Goal: Task Accomplishment & Management: Manage account settings

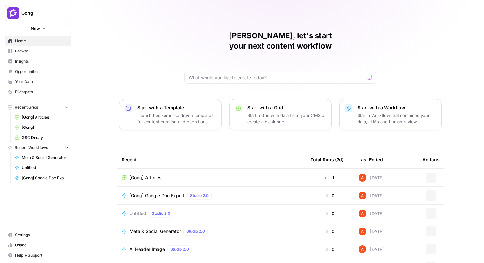
click at [49, 14] on span "Gong" at bounding box center [40, 13] width 39 height 6
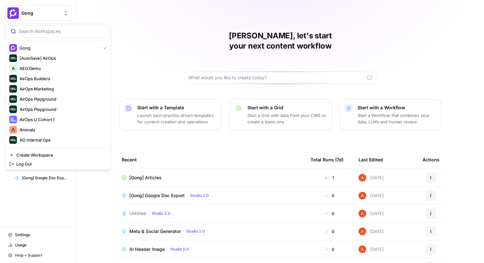
click at [105, 22] on div "[PERSON_NAME], let's start your next content workflow Start with a Template Lau…" at bounding box center [280, 152] width 407 height 305
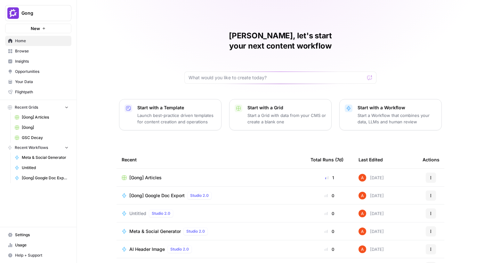
click at [34, 234] on span "Settings" at bounding box center [41, 235] width 53 height 6
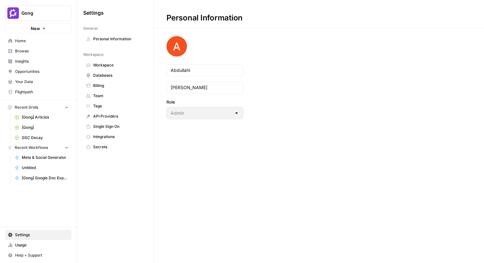
click at [105, 98] on span "Team" at bounding box center [118, 96] width 51 height 6
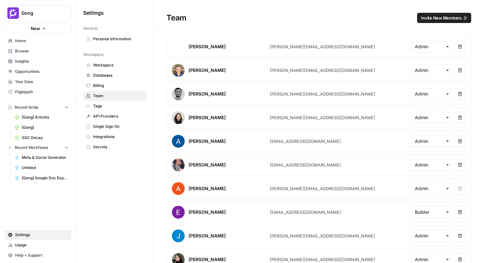
scroll to position [412, 0]
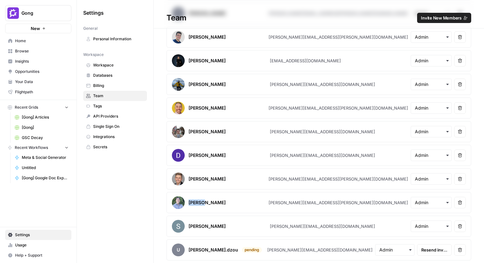
click at [455, 202] on button "Remove user" at bounding box center [460, 203] width 12 height 12
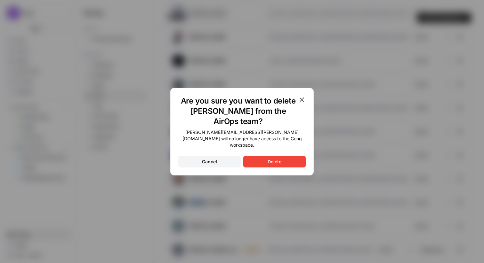
click at [291, 158] on button "Delete" at bounding box center [274, 162] width 62 height 12
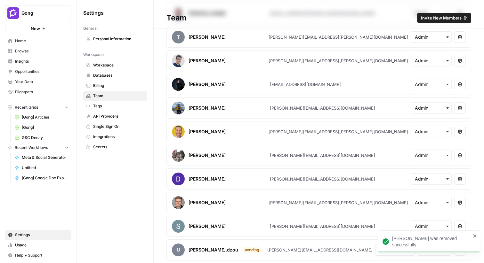
scroll to position [388, 0]
